Goal: Information Seeking & Learning: Learn about a topic

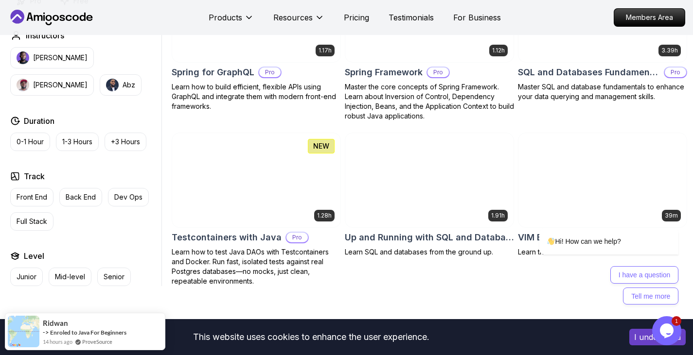
scroll to position [2566, 0]
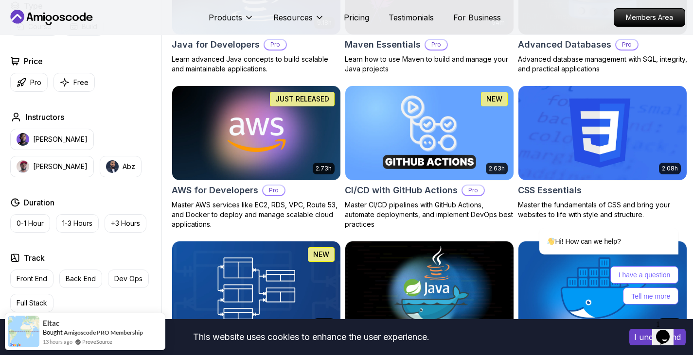
scroll to position [744, 0]
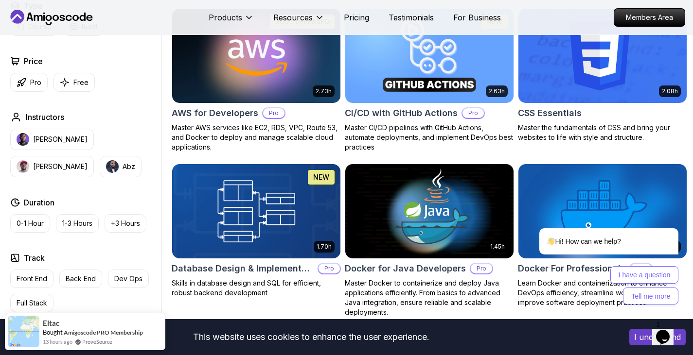
click at [267, 80] on img at bounding box center [256, 55] width 176 height 99
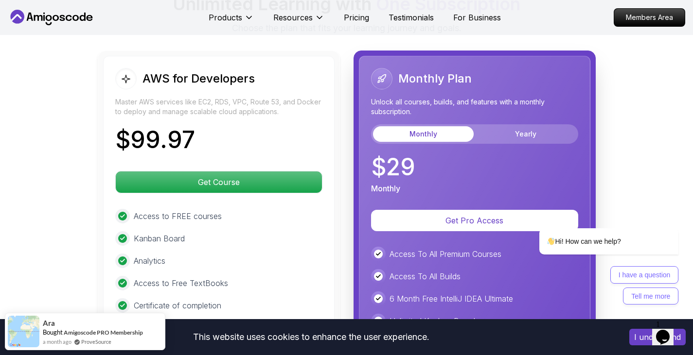
scroll to position [2100, 0]
